Goal: Check status

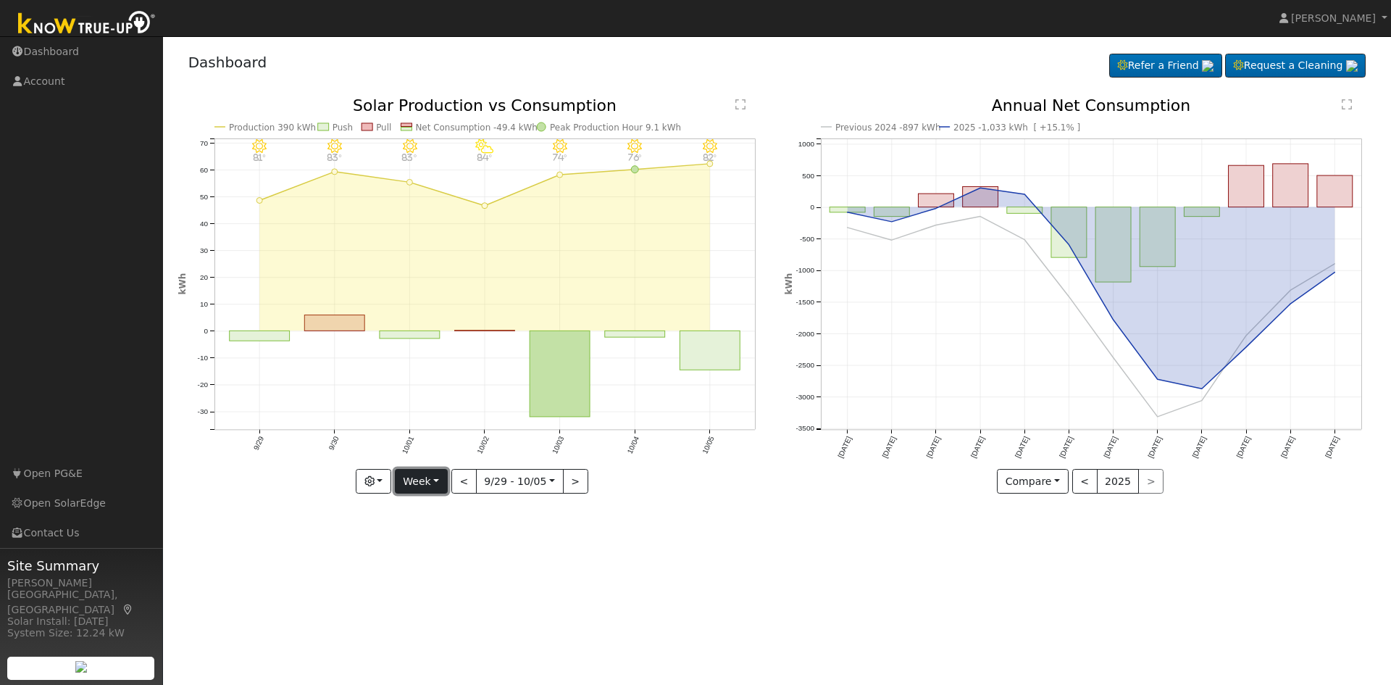
click at [448, 480] on button "Week" at bounding box center [421, 481] width 53 height 25
click at [433, 566] on link "Year" at bounding box center [446, 572] width 101 height 20
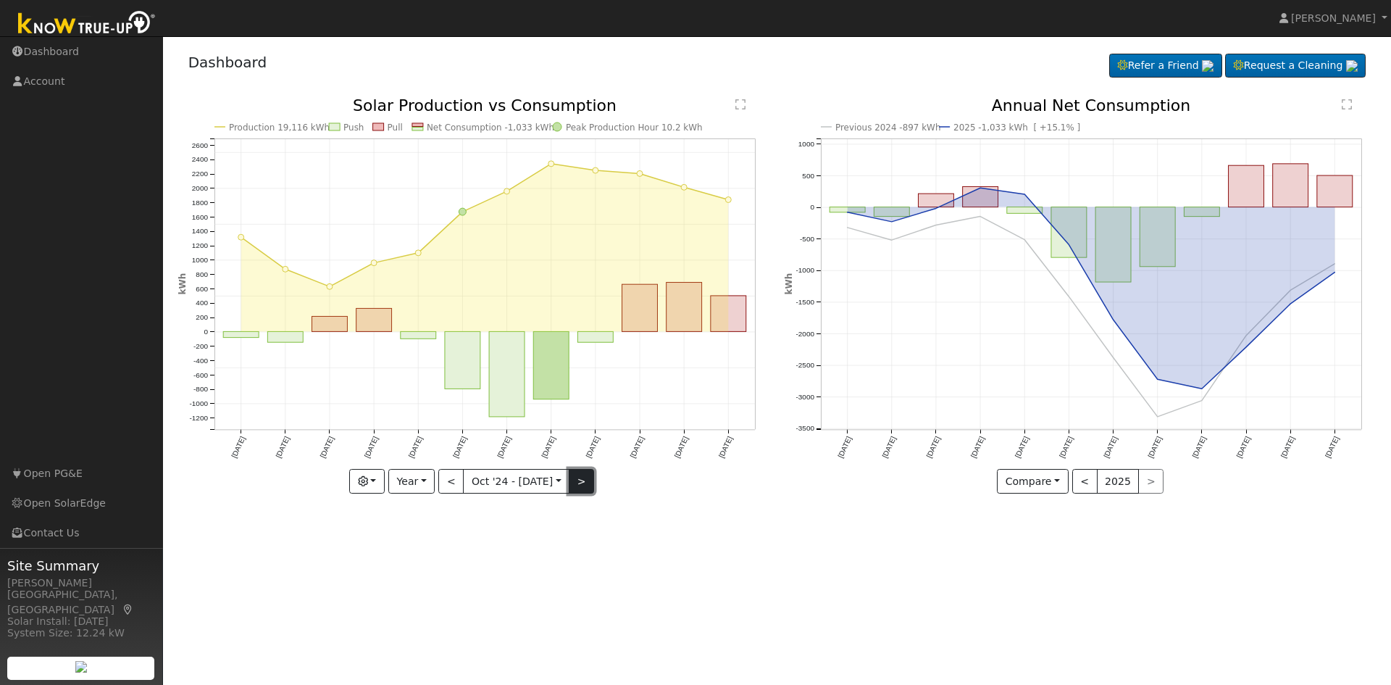
click at [577, 491] on button ">" at bounding box center [581, 481] width 25 height 25
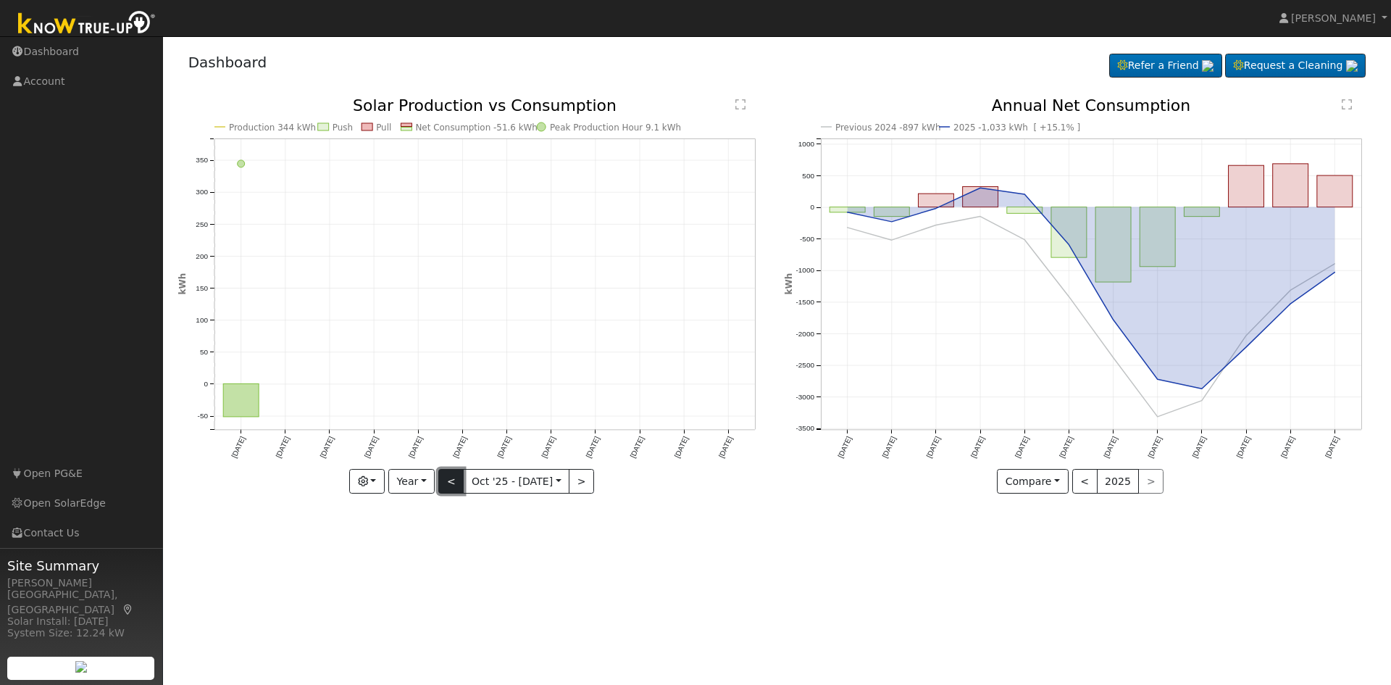
click at [457, 479] on button "<" at bounding box center [450, 481] width 25 height 25
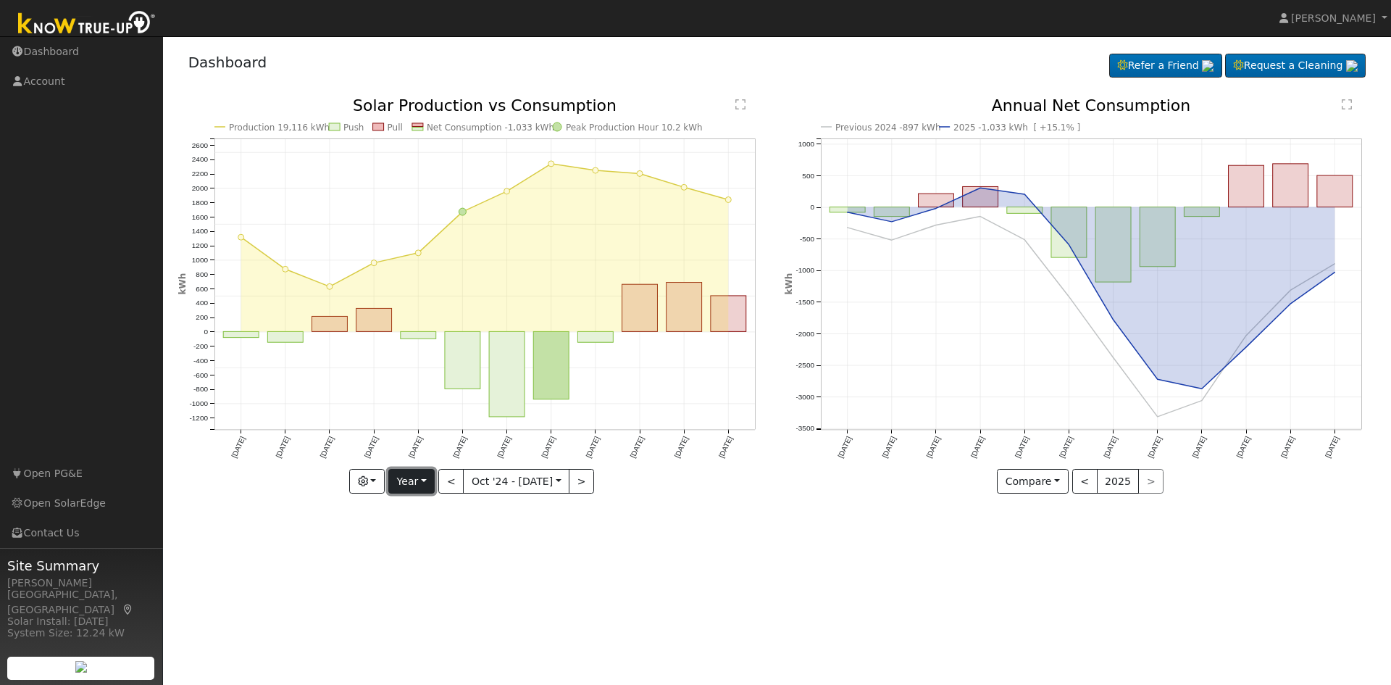
click at [428, 483] on button "Year" at bounding box center [411, 481] width 46 height 25
click at [427, 550] on link "Month" at bounding box center [439, 552] width 101 height 20
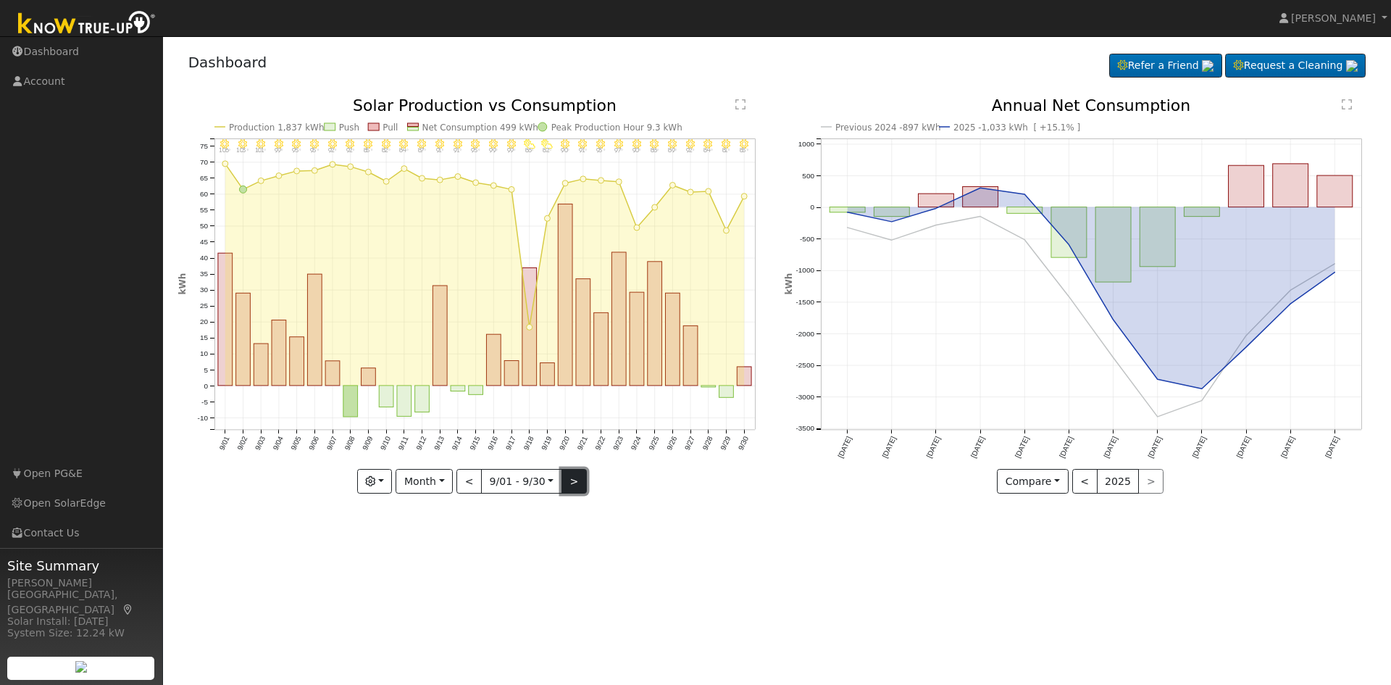
click at [571, 486] on button ">" at bounding box center [574, 481] width 25 height 25
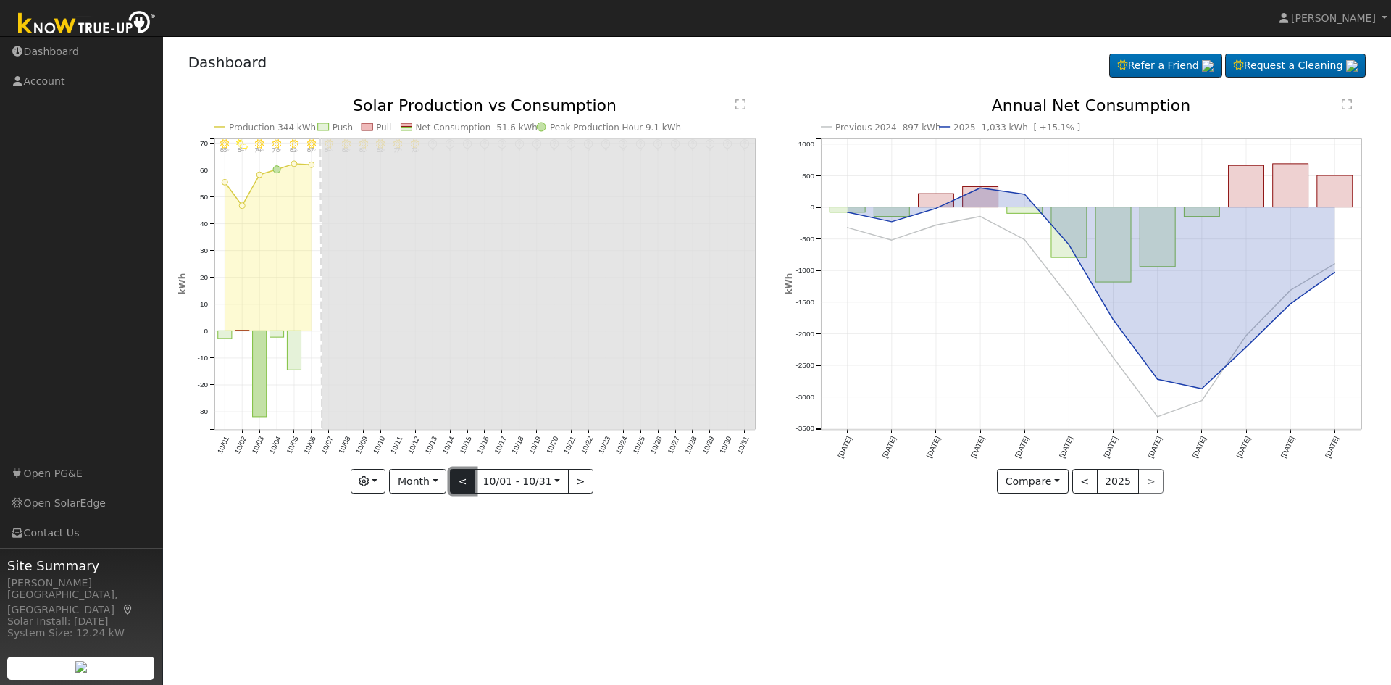
click at [466, 491] on button "<" at bounding box center [462, 481] width 25 height 25
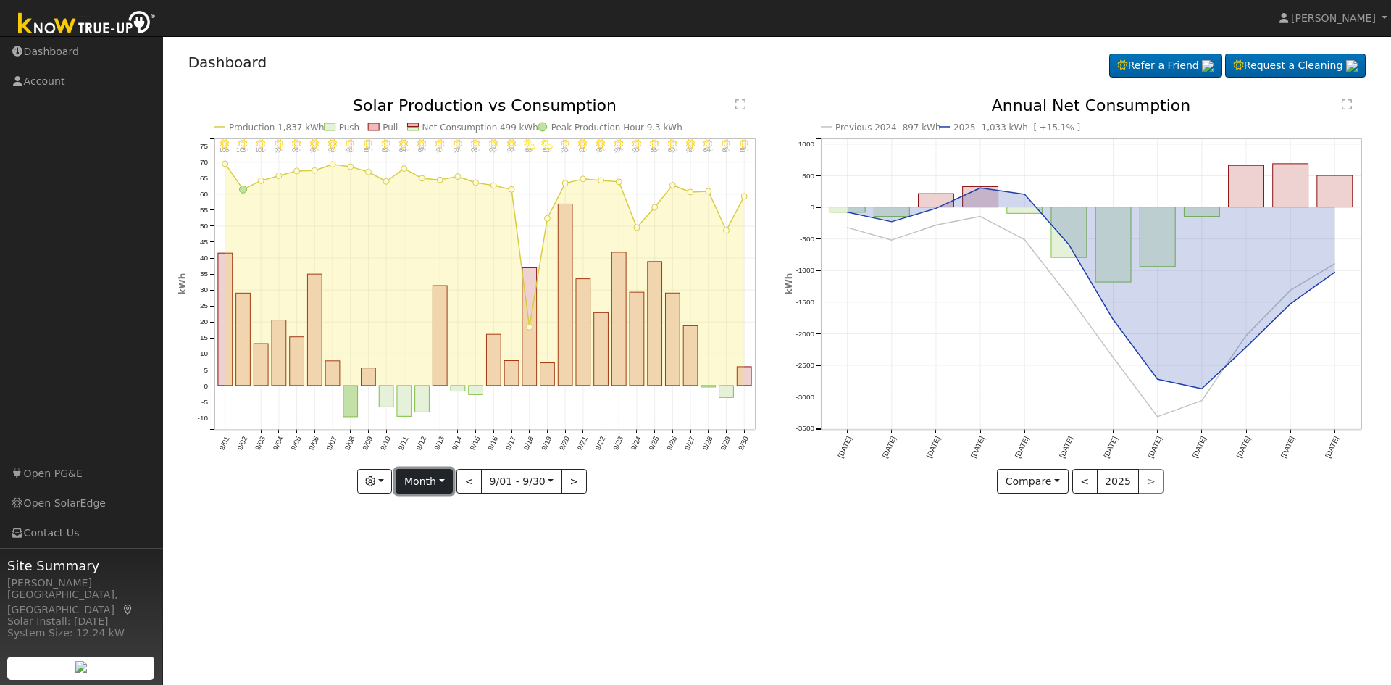
click at [443, 488] on button "Month" at bounding box center [424, 481] width 57 height 25
click at [436, 576] on link "Year" at bounding box center [446, 572] width 101 height 20
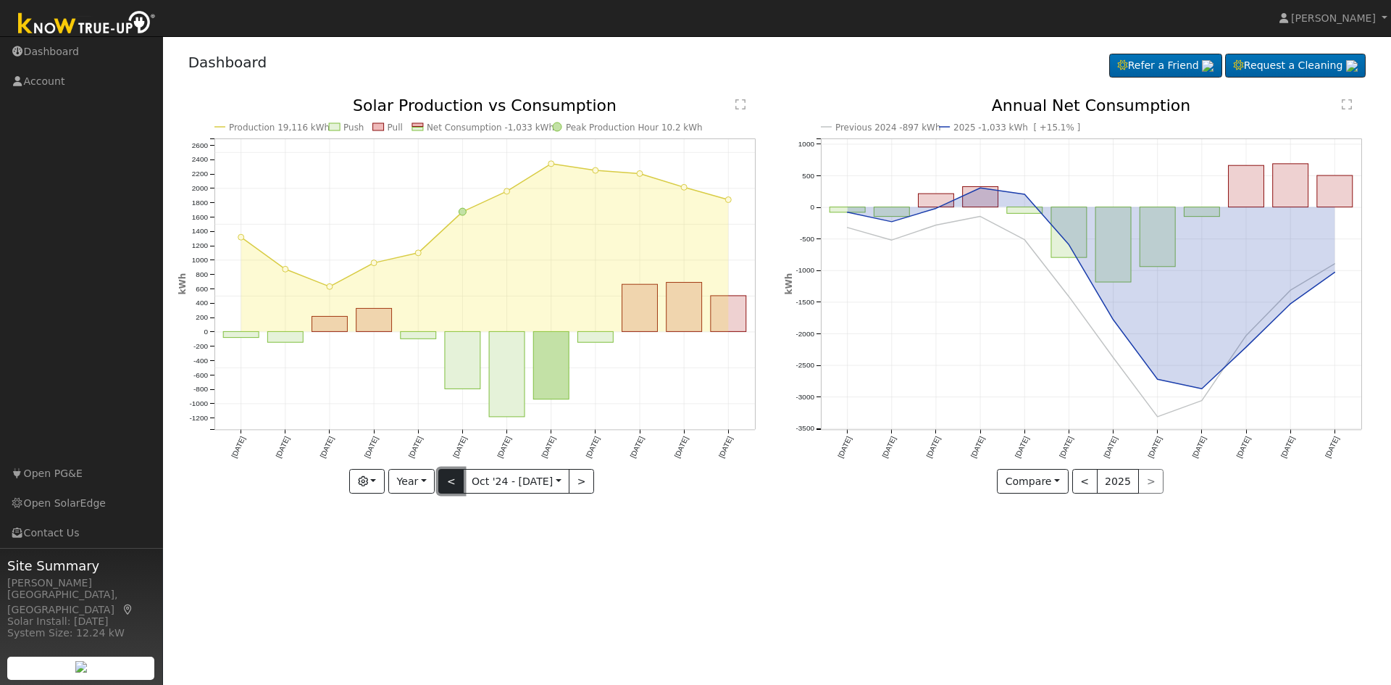
click at [455, 480] on button "<" at bounding box center [450, 481] width 25 height 25
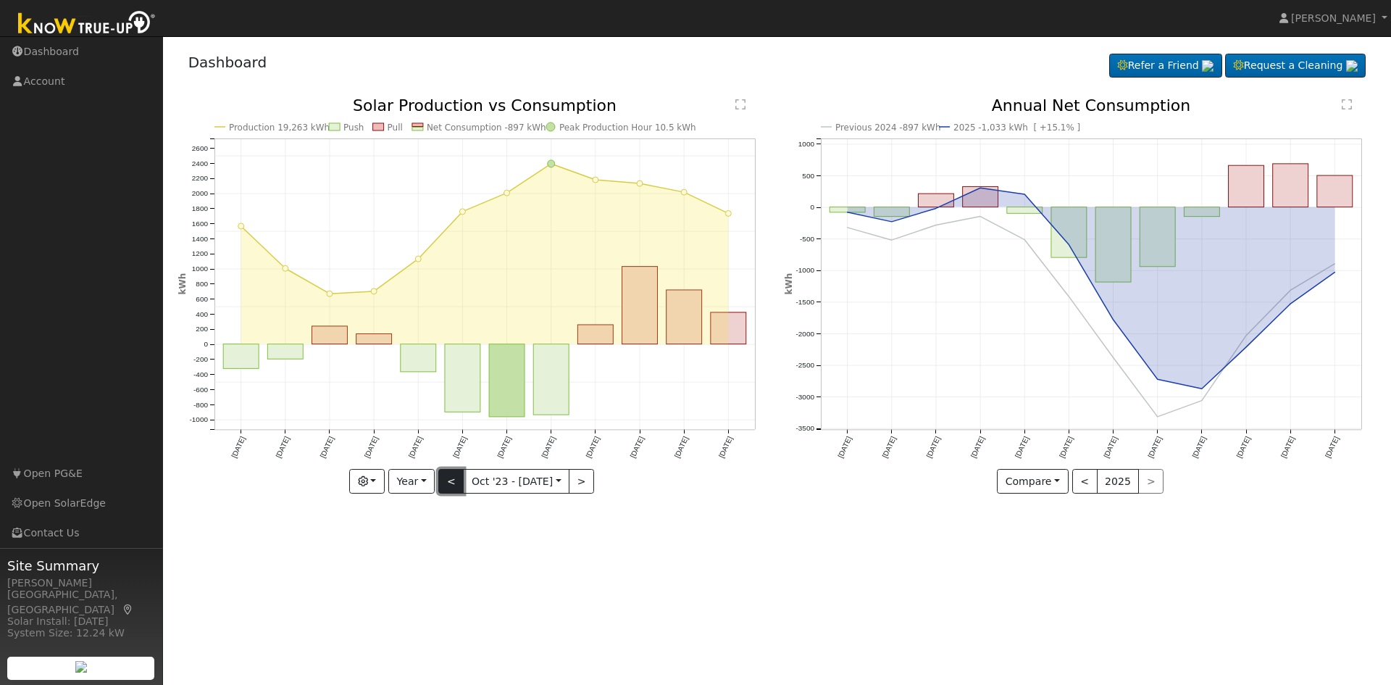
click at [454, 480] on button "<" at bounding box center [450, 481] width 25 height 25
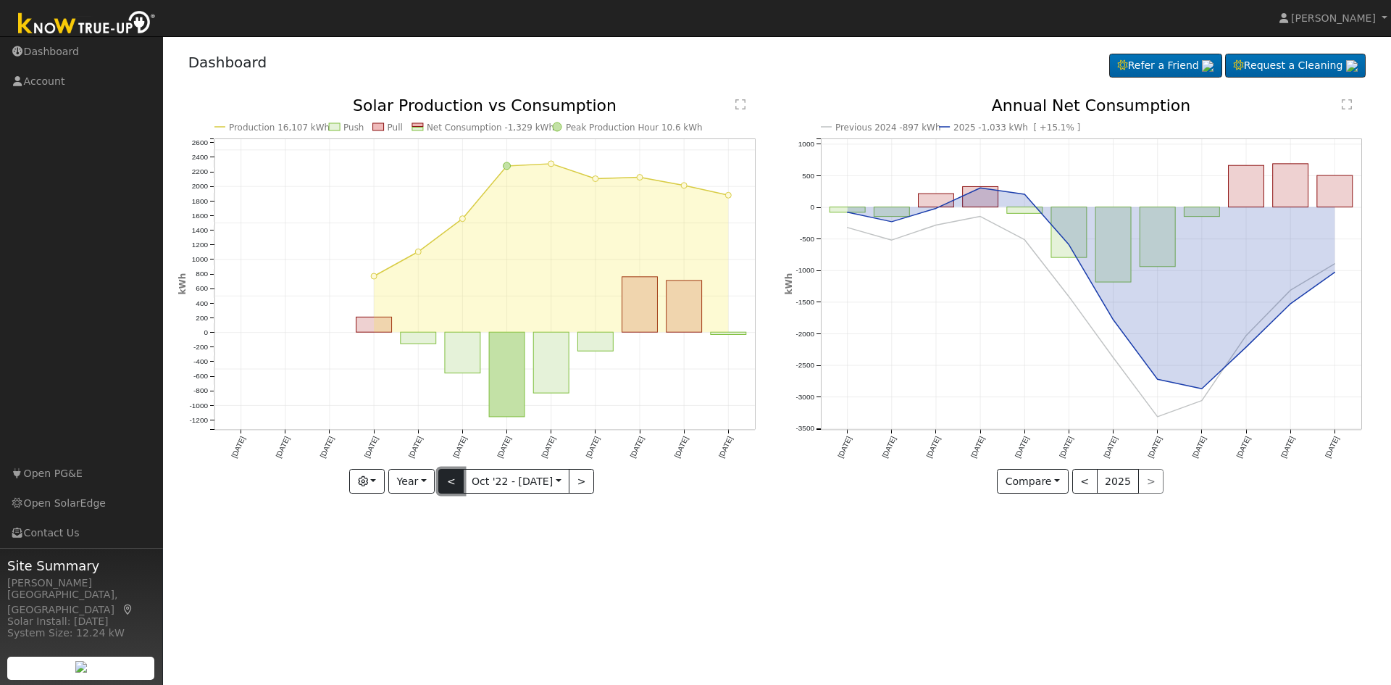
click at [459, 477] on button "<" at bounding box center [450, 481] width 25 height 25
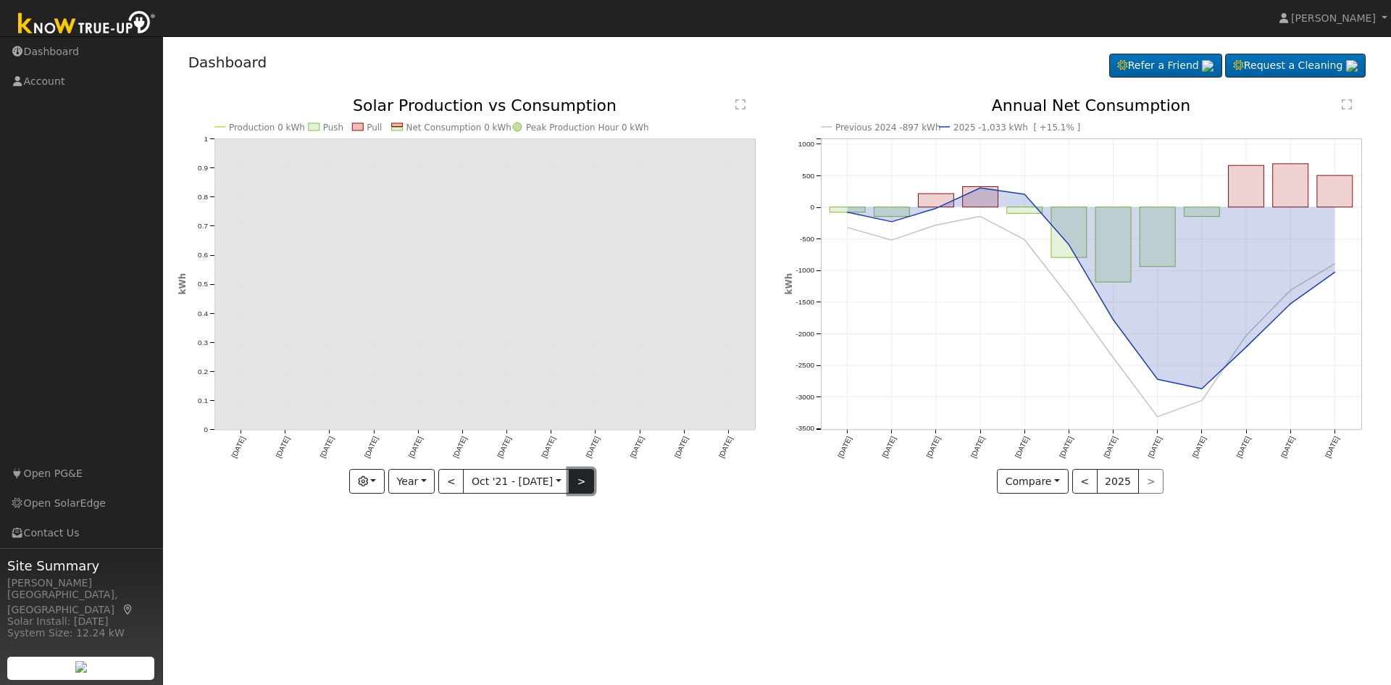
click at [575, 477] on button ">" at bounding box center [581, 481] width 25 height 25
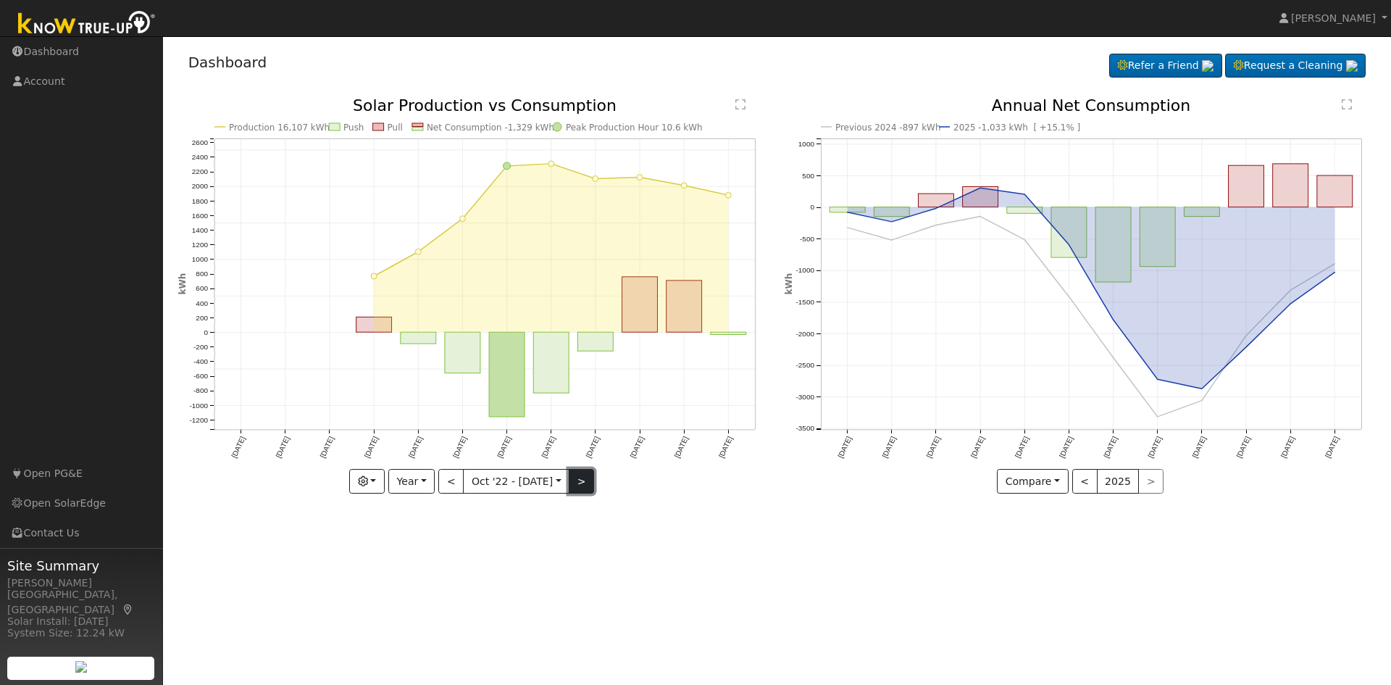
click at [575, 476] on button ">" at bounding box center [581, 481] width 25 height 25
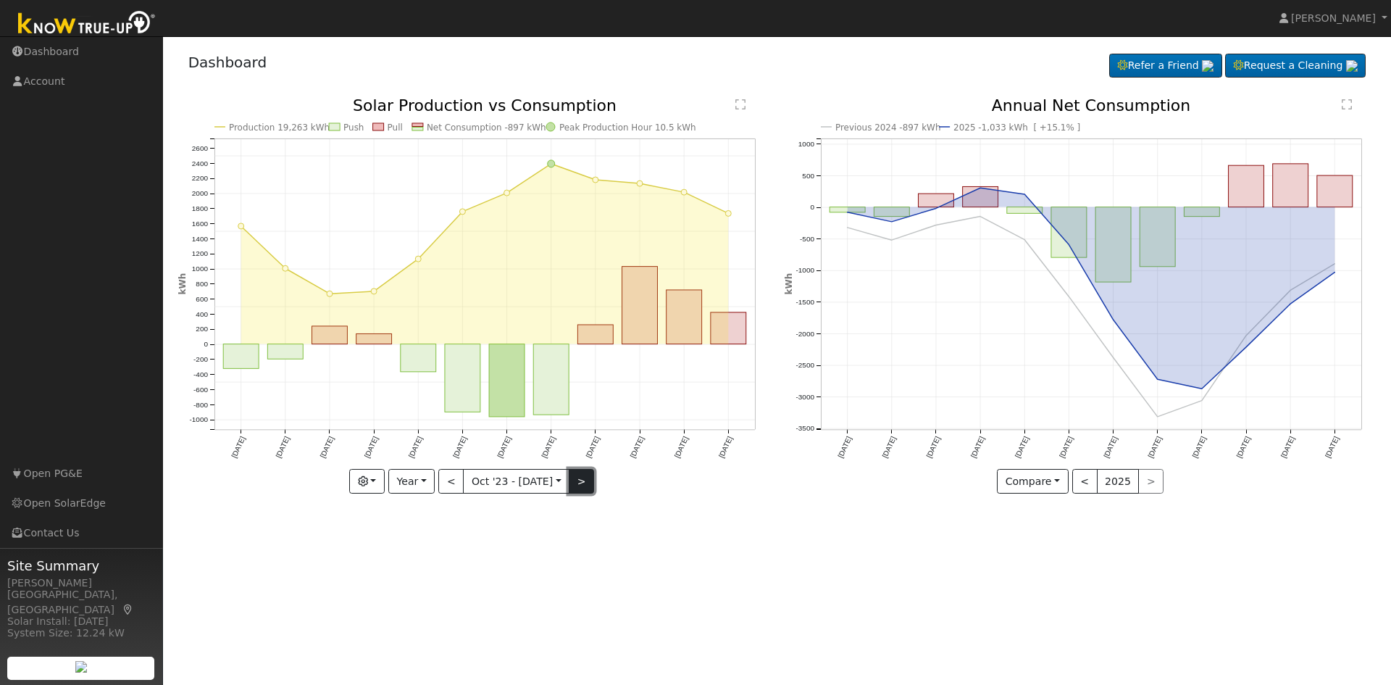
click at [575, 476] on button ">" at bounding box center [581, 481] width 25 height 25
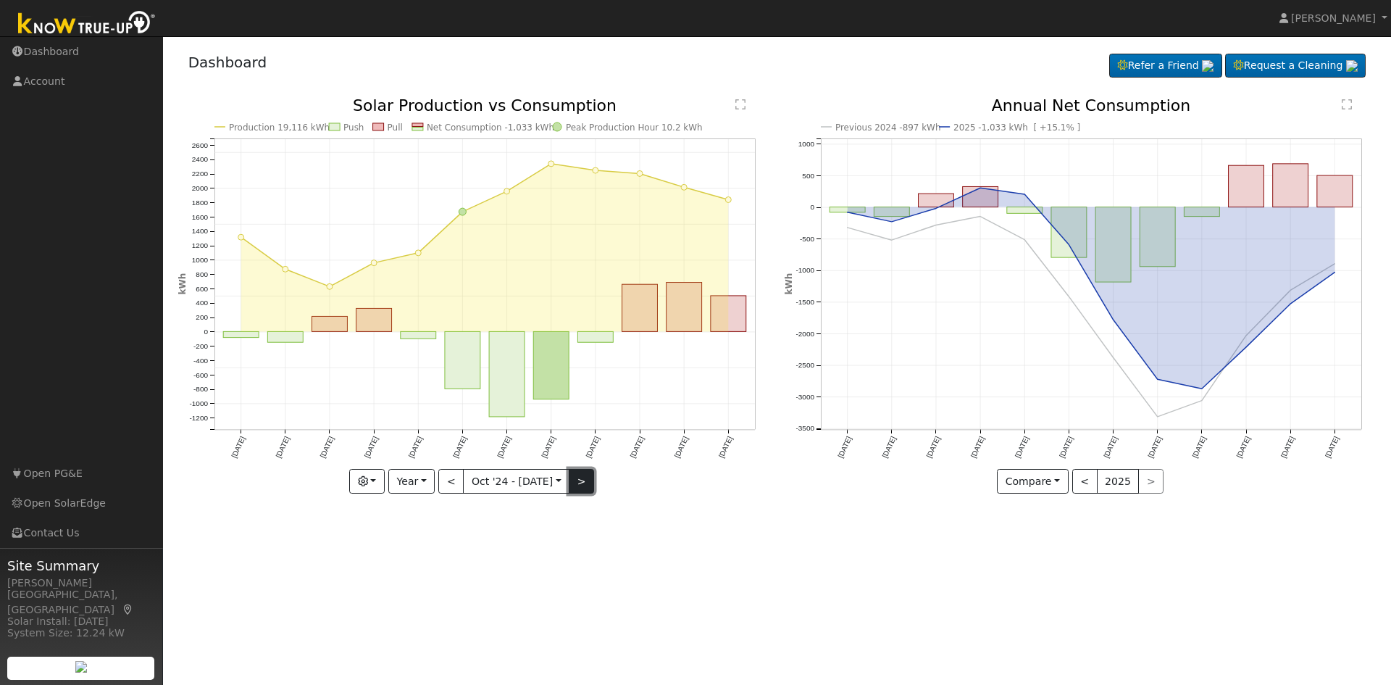
click at [589, 480] on button ">" at bounding box center [581, 481] width 25 height 25
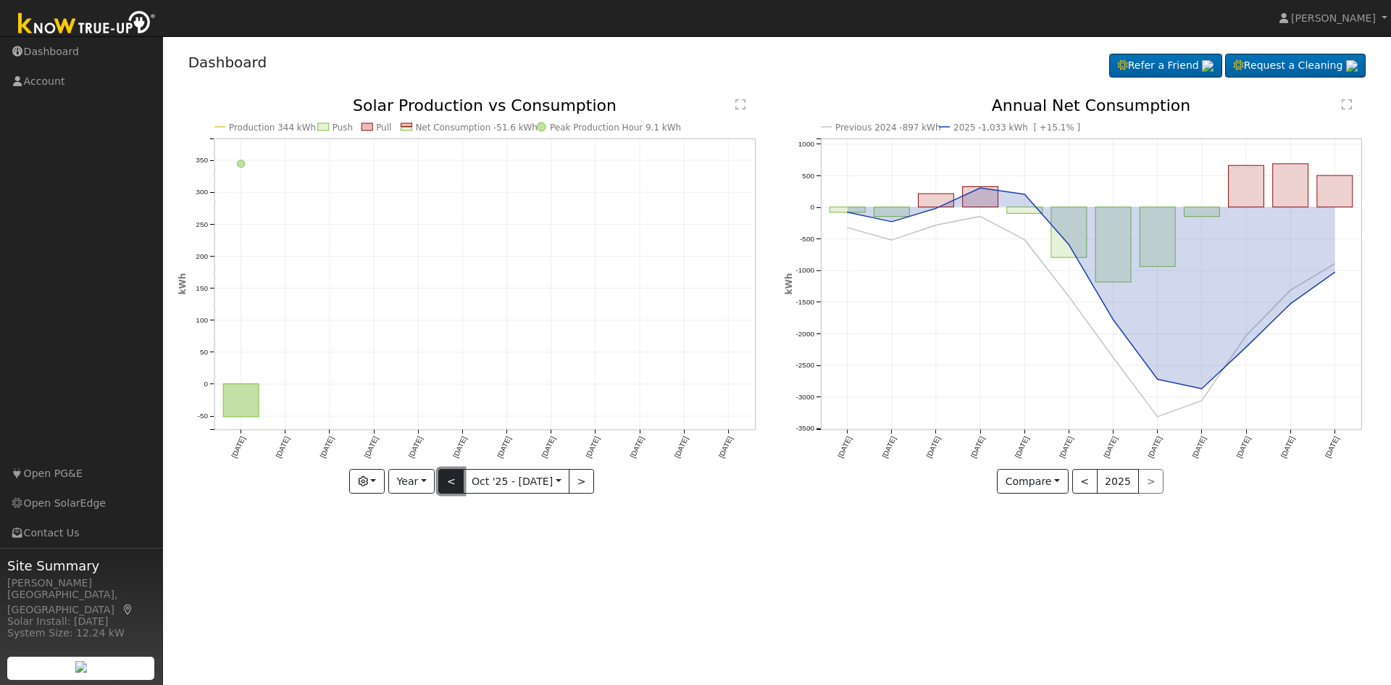
click at [450, 475] on button "<" at bounding box center [450, 481] width 25 height 25
type input "[DATE]"
